Goal: Go to known website: Go to known website

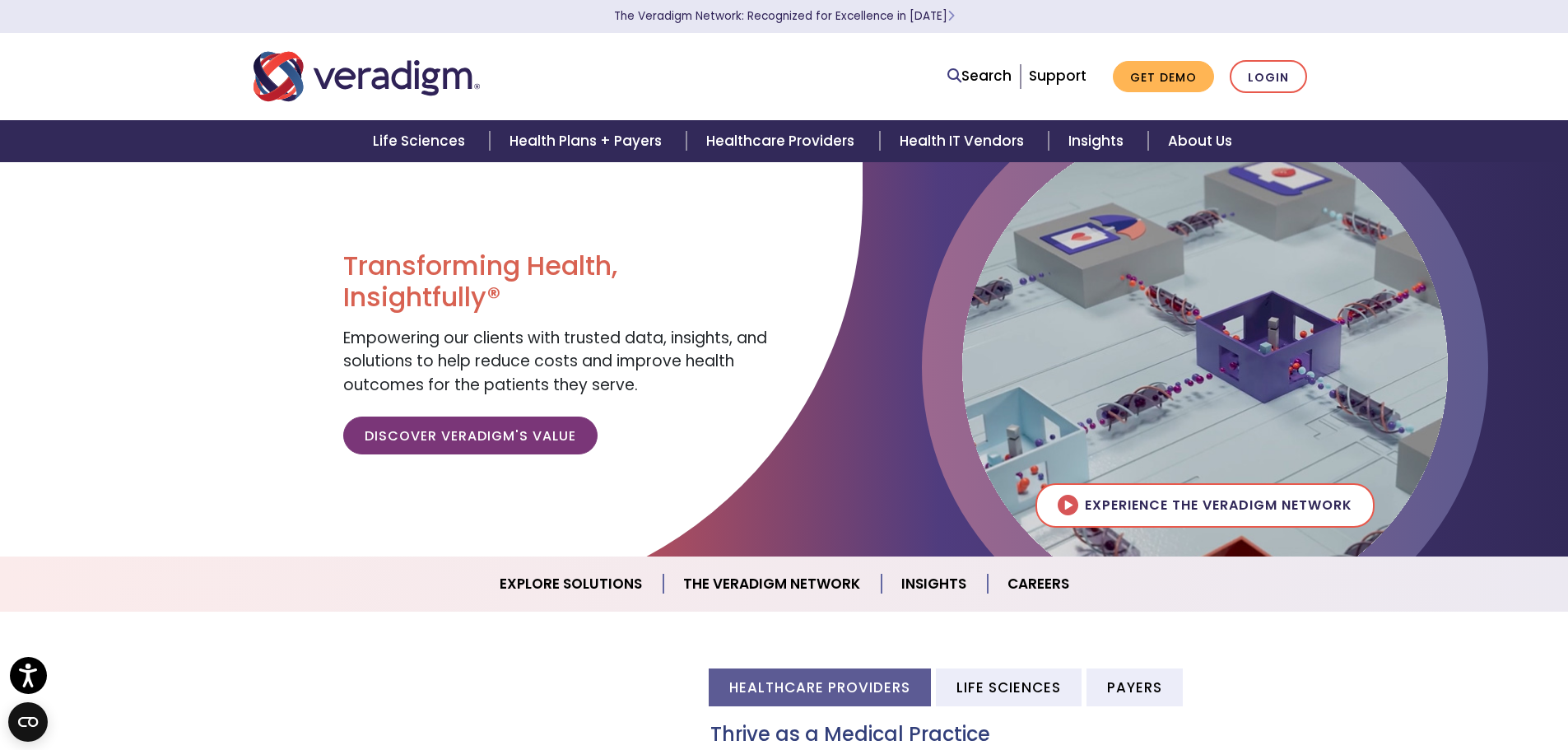
click at [1266, 99] on div "Search Support Get Demo Login" at bounding box center [784, 76] width 1086 height 54
click at [1266, 86] on link "Login" at bounding box center [1268, 77] width 78 height 34
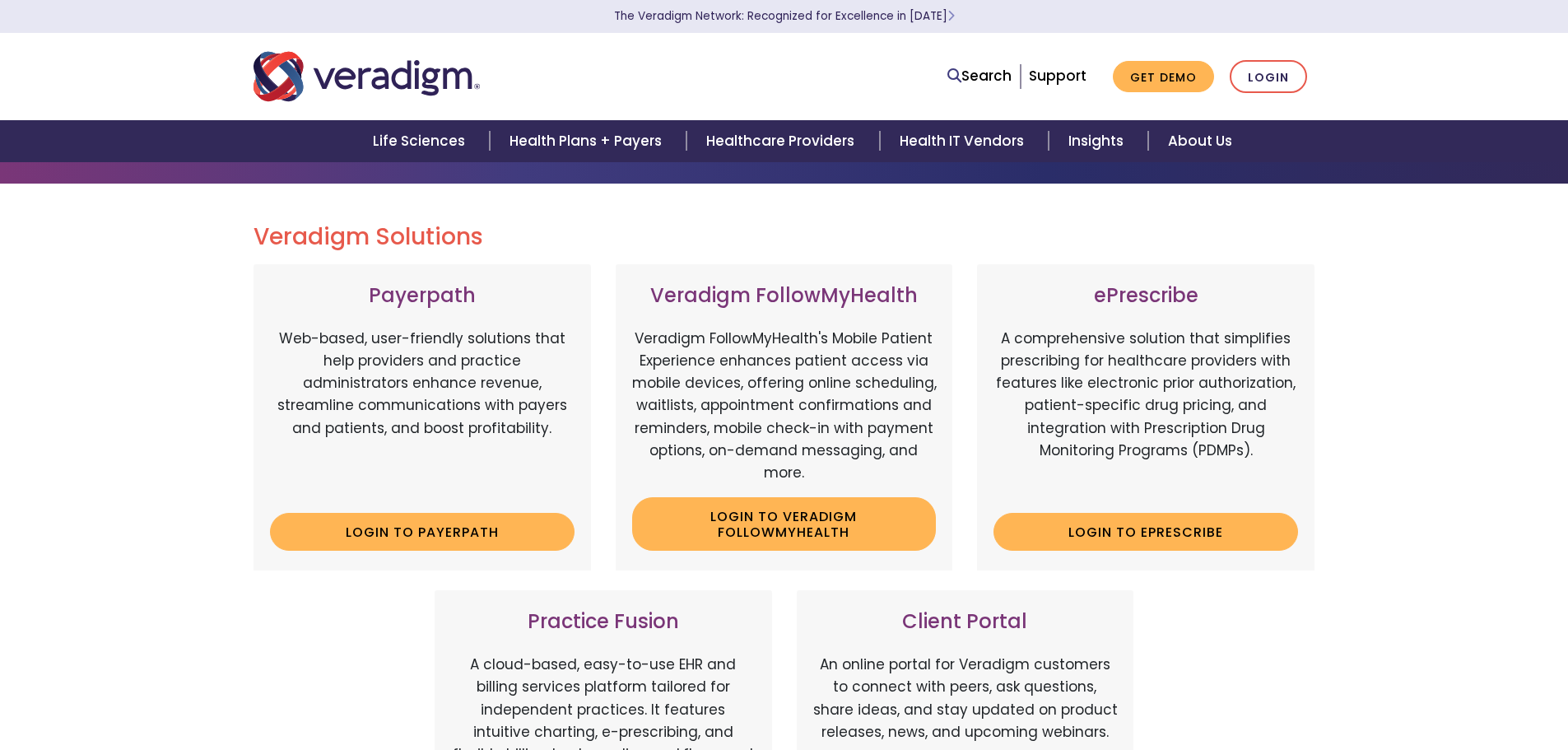
scroll to position [329, 0]
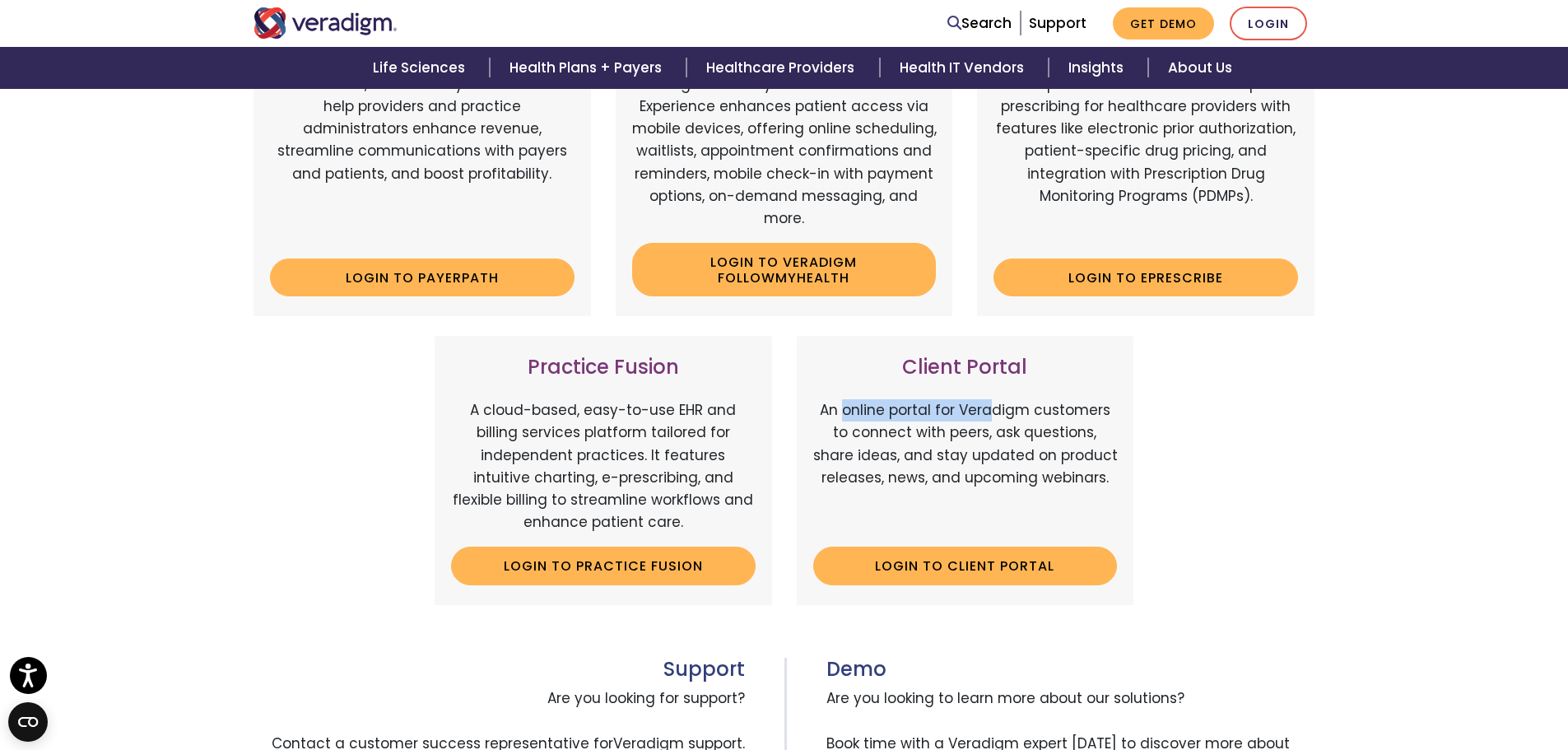
click at [1126, 423] on div "Client Portal An online portal for Veradigm customers to connect with peers, as…" at bounding box center [965, 470] width 337 height 269
click at [1125, 425] on div "Client Portal An online portal for Veradigm customers to connect with peers, as…" at bounding box center [965, 470] width 337 height 269
click at [1227, 495] on div "Payerpath Web-based, user-friendly solutions that help providers and practice a…" at bounding box center [784, 317] width 1086 height 615
drag, startPoint x: 1033, startPoint y: 404, endPoint x: 1060, endPoint y: 404, distance: 27.0
click at [1060, 404] on p "An online portal for Veradigm customers to connect with peers, ask questions, s…" at bounding box center [965, 466] width 304 height 134
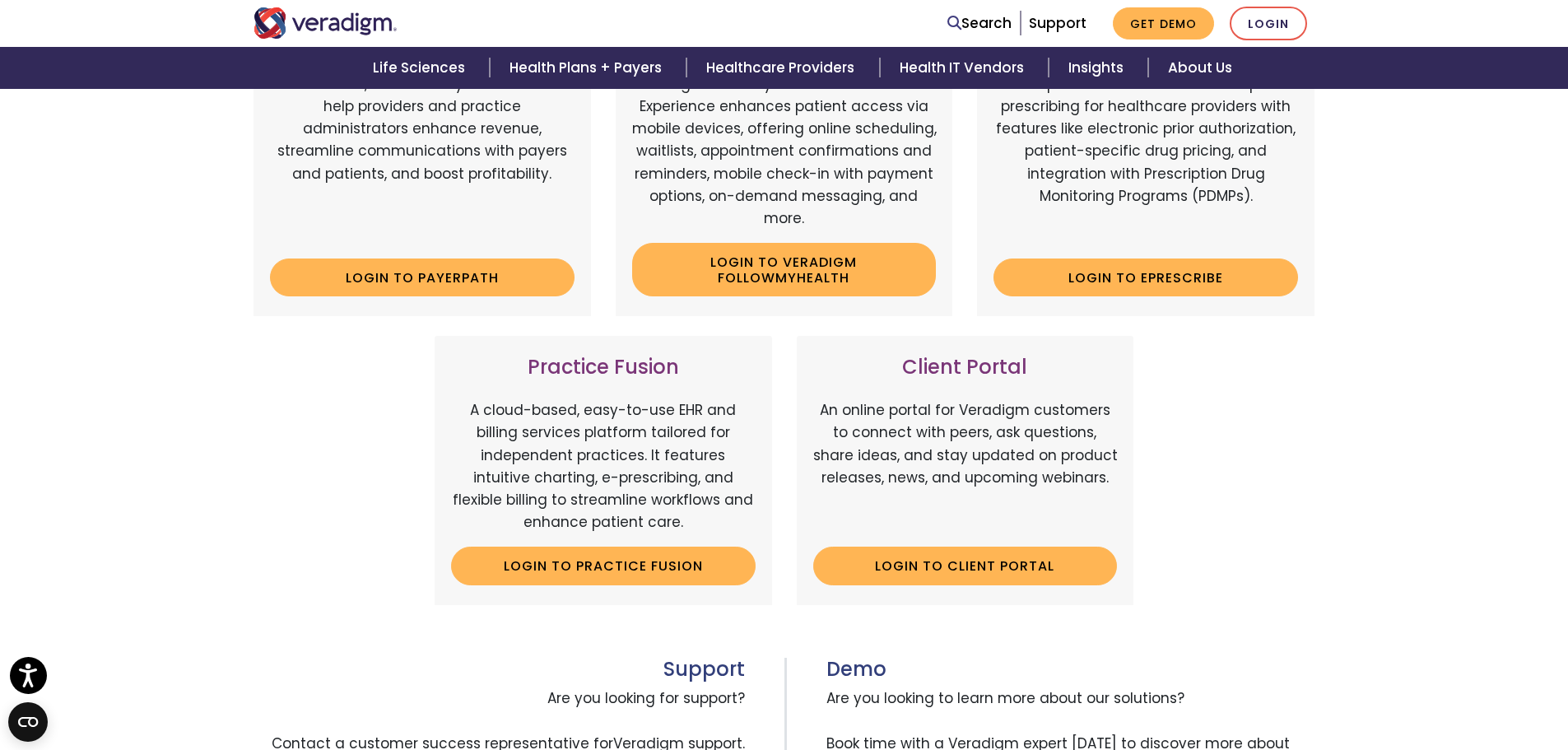
click at [1099, 469] on p "An online portal for Veradigm customers to connect with peers, ask questions, s…" at bounding box center [965, 466] width 304 height 134
drag, startPoint x: 884, startPoint y: 399, endPoint x: 803, endPoint y: 425, distance: 85.1
click at [884, 400] on p "An online portal for Veradigm customers to connect with peers, ask questions, s…" at bounding box center [965, 466] width 304 height 134
drag, startPoint x: 803, startPoint y: 425, endPoint x: 968, endPoint y: 436, distance: 165.4
click at [968, 433] on div "Client Portal An online portal for Veradigm customers to connect with peers, as…" at bounding box center [965, 470] width 337 height 269
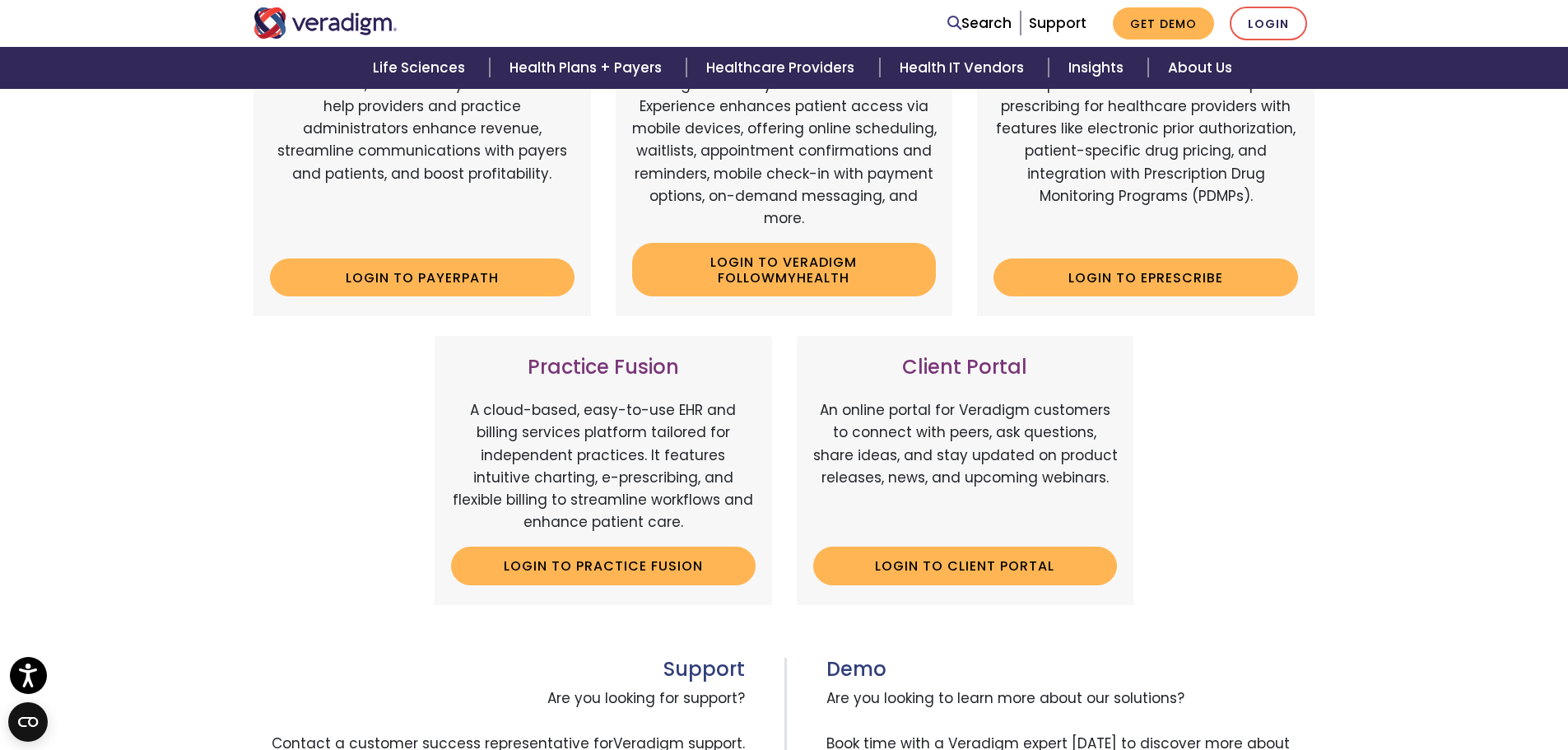
drag, startPoint x: 1024, startPoint y: 459, endPoint x: 930, endPoint y: 433, distance: 97.5
click at [1022, 459] on p "An online portal for Veradigm customers to connect with peers, ask questions, s…" at bounding box center [965, 466] width 304 height 134
click at [1065, 428] on p "An online portal for Veradigm customers to connect with peers, ask questions, s…" at bounding box center [965, 466] width 304 height 134
click at [1067, 429] on p "An online portal for Veradigm customers to connect with peers, ask questions, s…" at bounding box center [965, 466] width 304 height 134
click at [905, 411] on p "An online portal for Veradigm customers to connect with peers, ask questions, s…" at bounding box center [965, 466] width 304 height 134
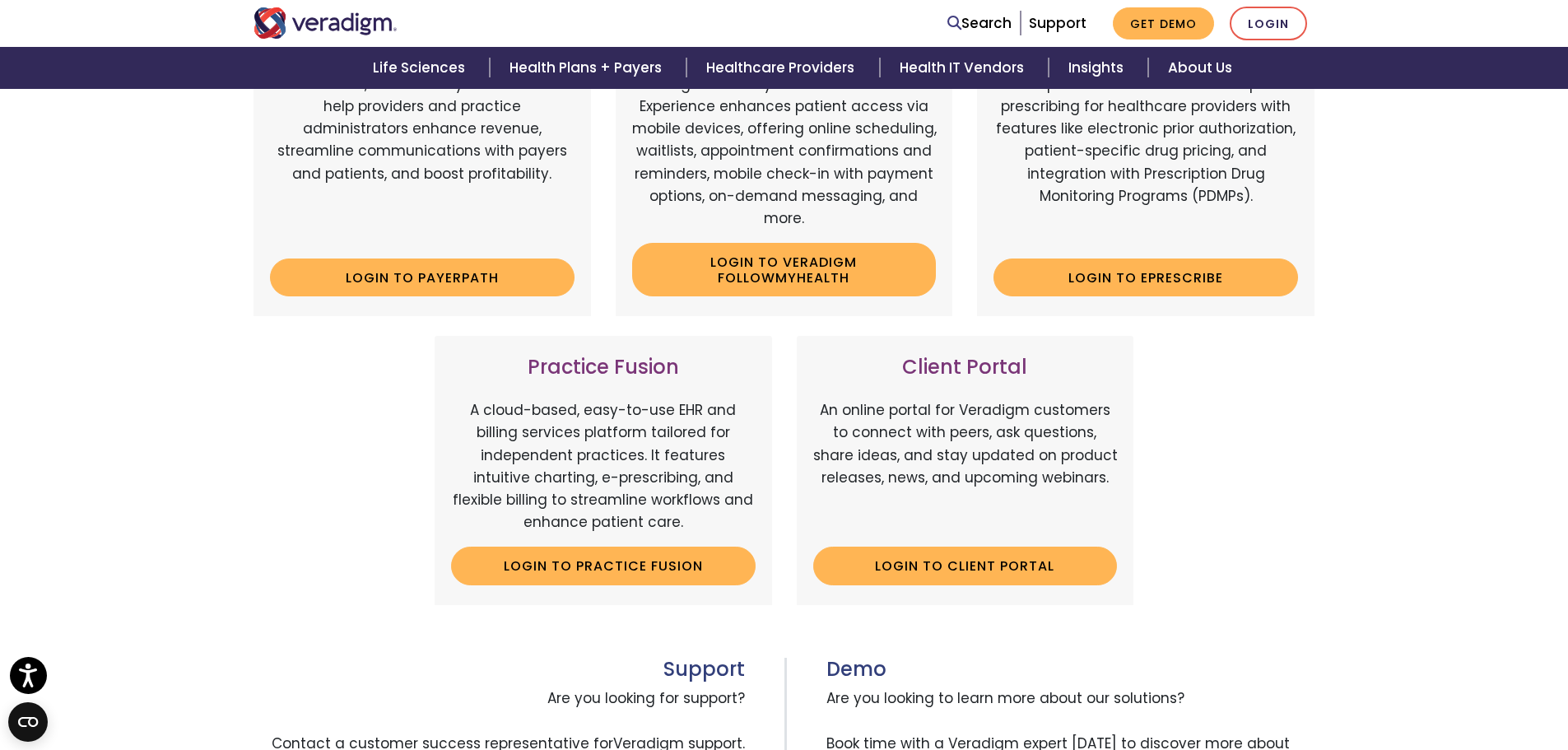
click at [998, 460] on p "An online portal for Veradigm customers to connect with peers, ask questions, s…" at bounding box center [965, 466] width 304 height 134
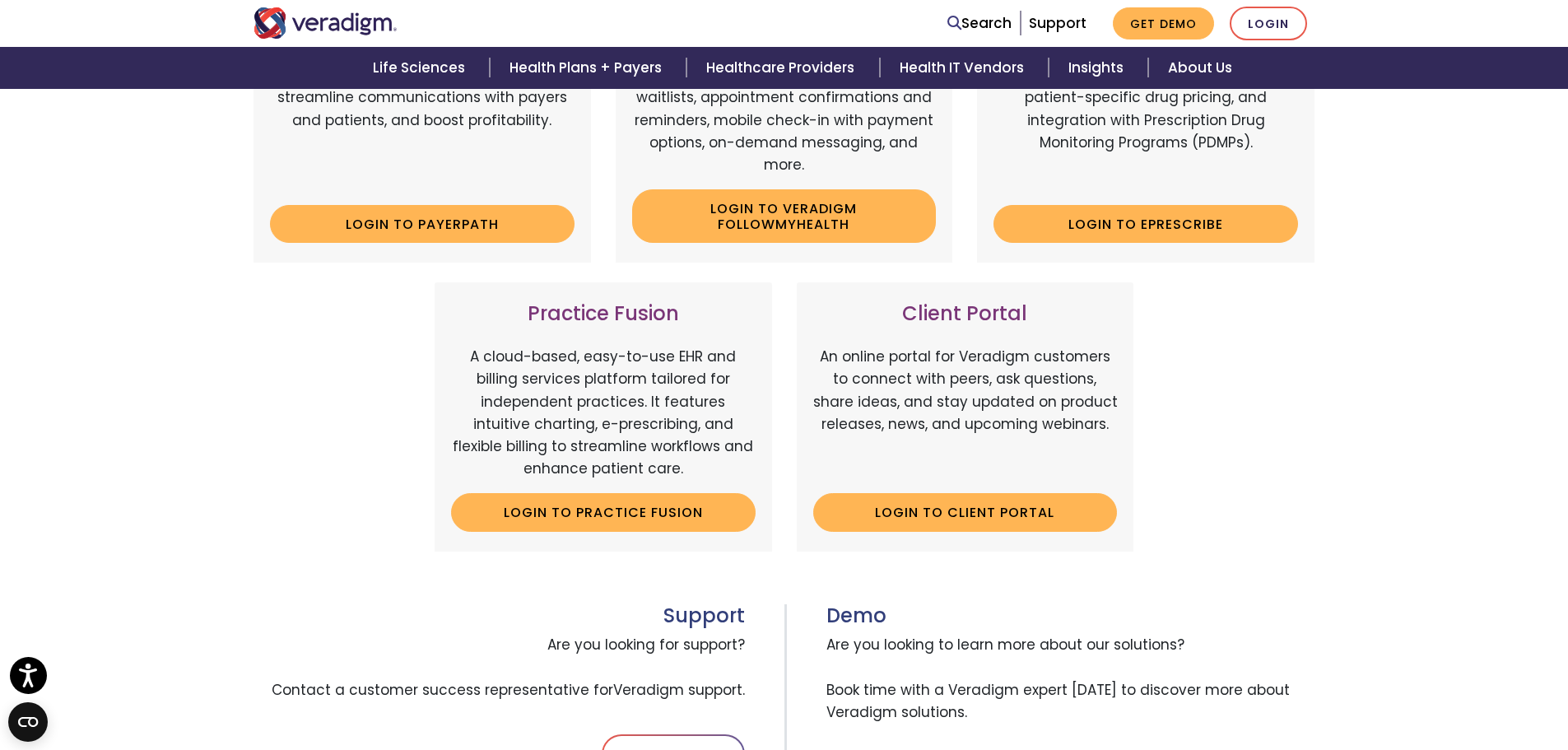
scroll to position [411, 0]
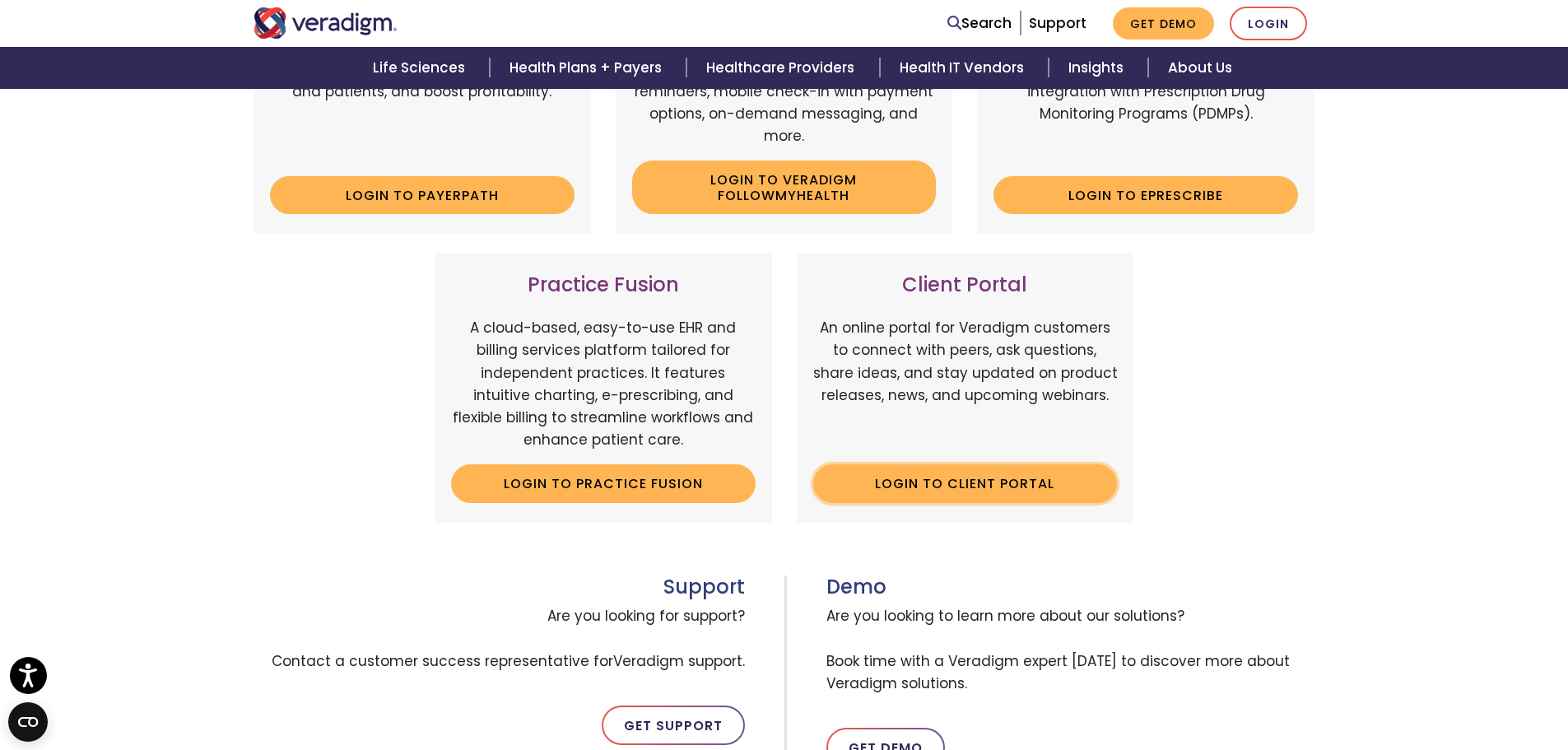
click at [984, 494] on link "Login to Client Portal" at bounding box center [965, 482] width 304 height 37
click at [992, 462] on div "Client Portal An online portal for Veradigm customers to connect with peers, as…" at bounding box center [965, 387] width 337 height 269
click at [1002, 477] on link "Login to Client Portal" at bounding box center [965, 482] width 304 height 37
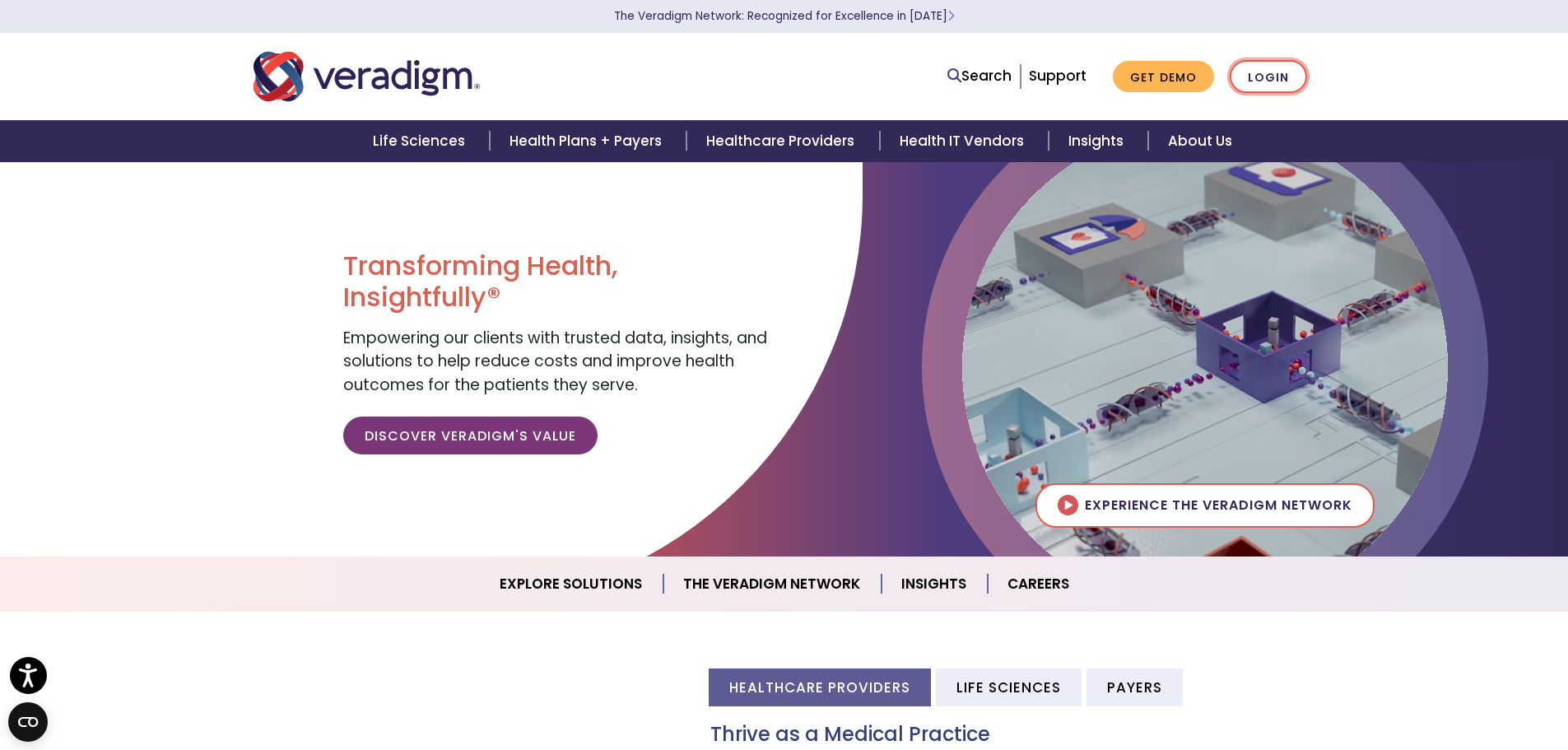
click at [1261, 66] on link "Login" at bounding box center [1268, 77] width 78 height 34
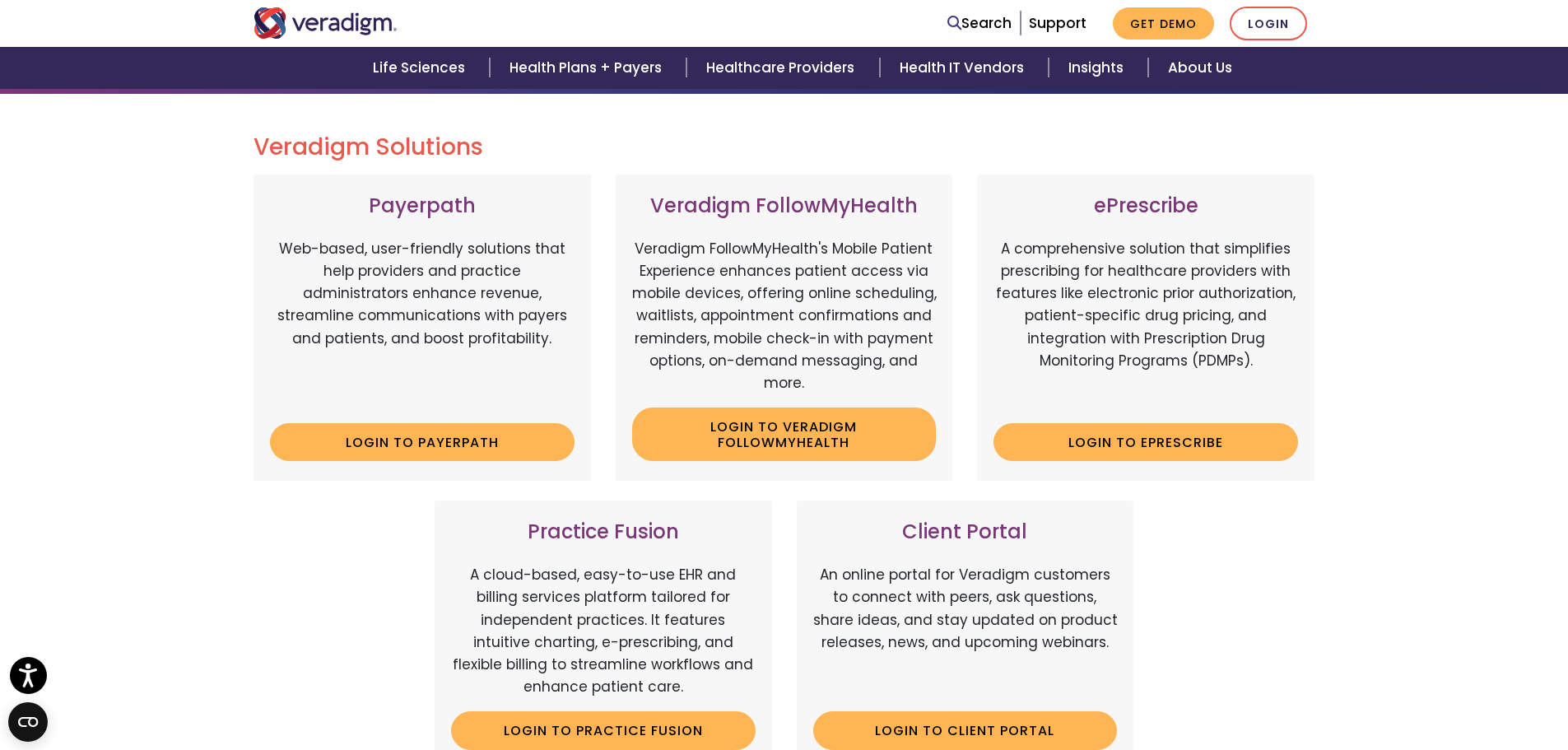
scroll to position [329, 0]
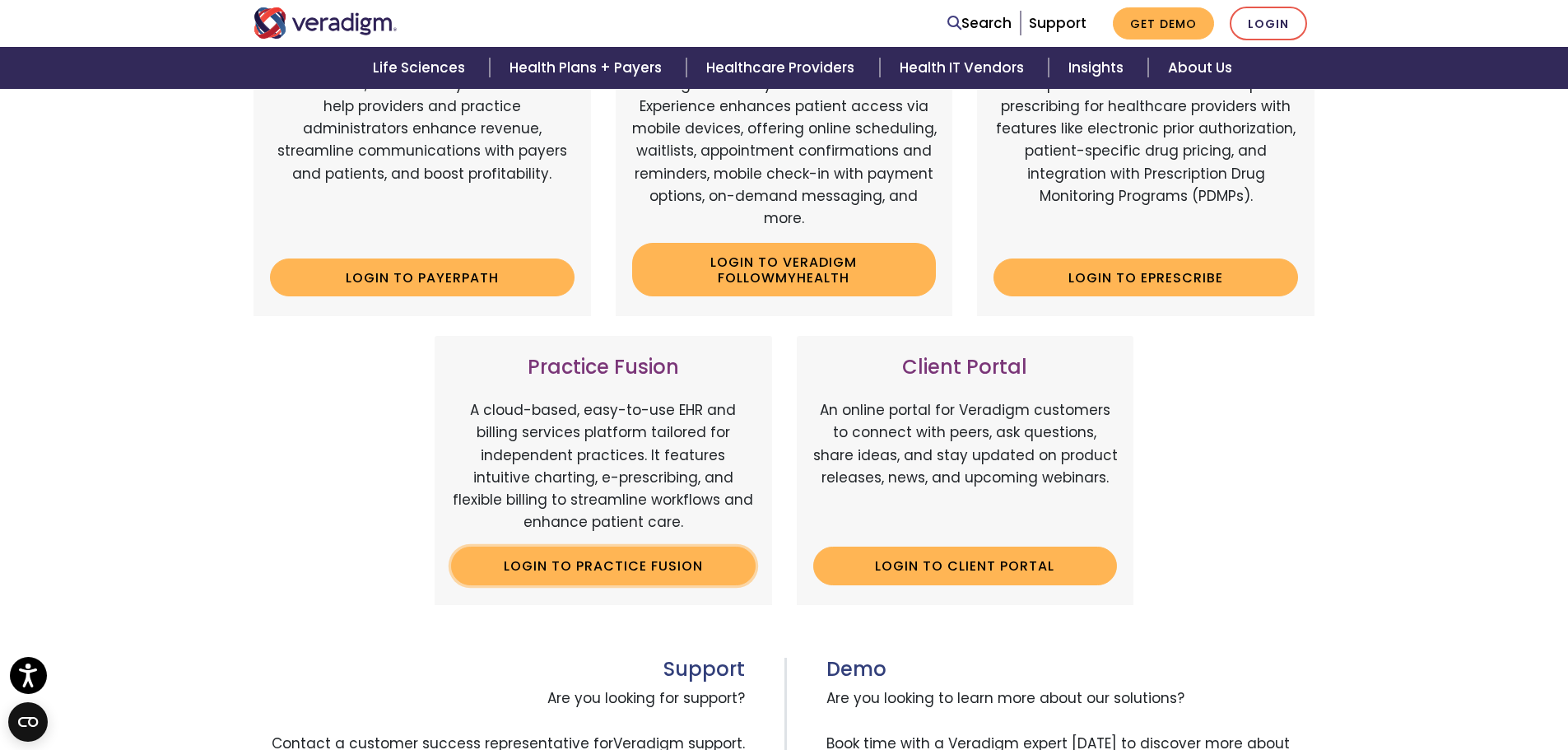
click at [660, 560] on link "Login to Practice Fusion" at bounding box center [603, 565] width 304 height 37
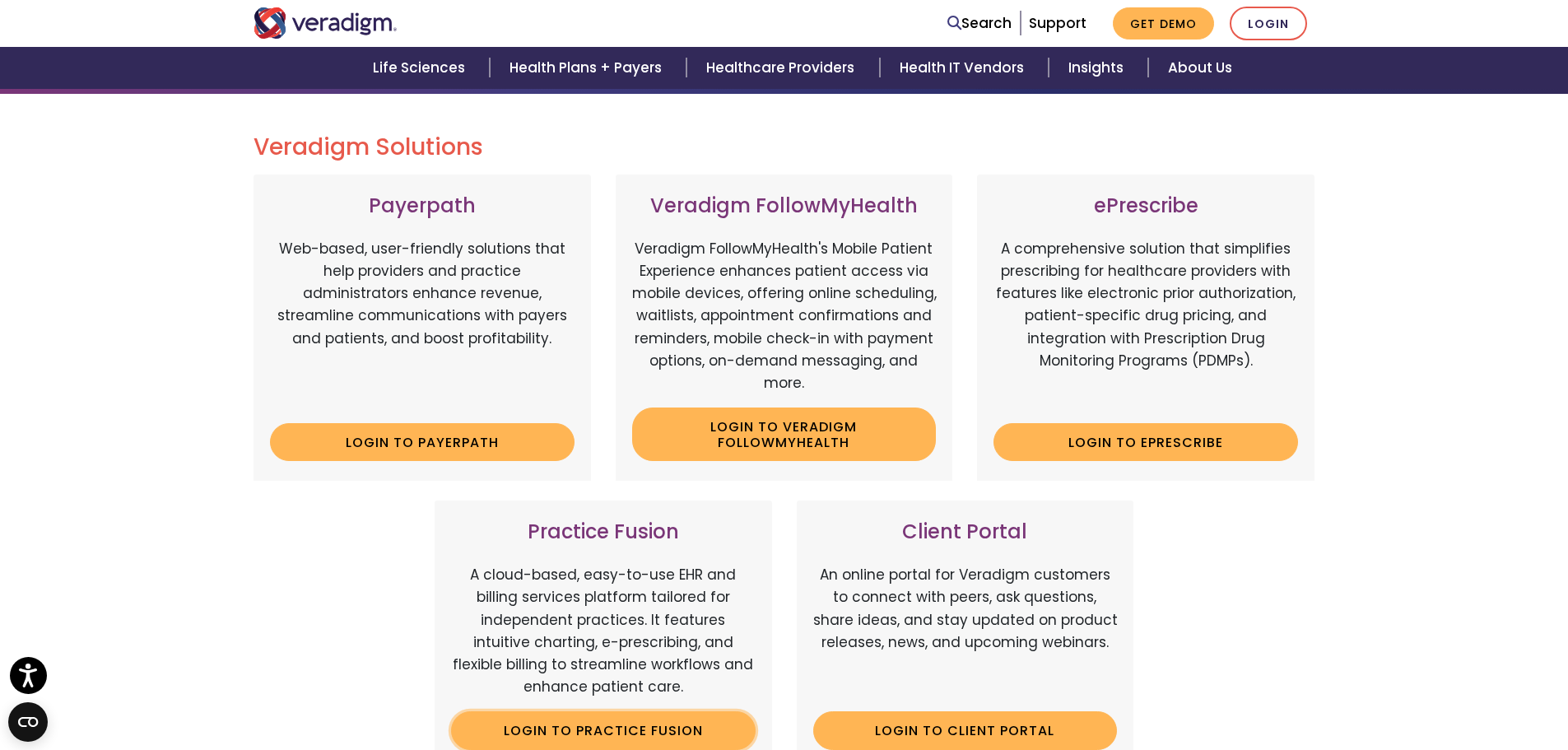
click at [720, 734] on link "Login to Practice Fusion" at bounding box center [603, 729] width 304 height 37
